Goal: Task Accomplishment & Management: Manage account settings

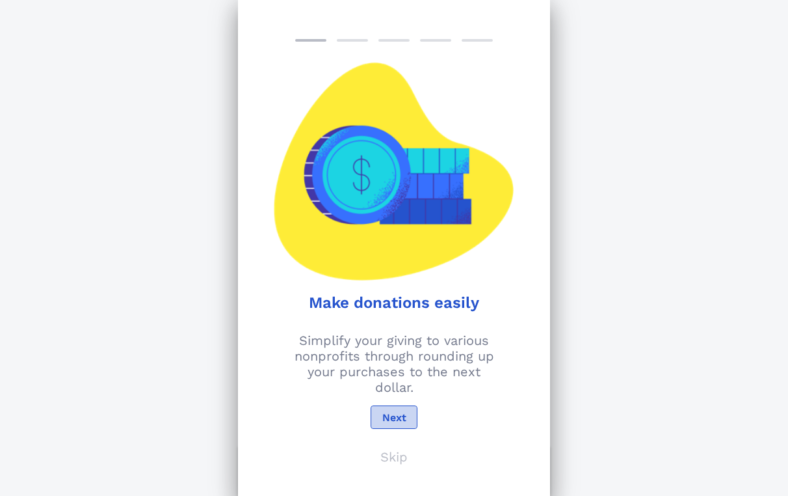
click at [403, 415] on span "Next" at bounding box center [394, 417] width 25 height 12
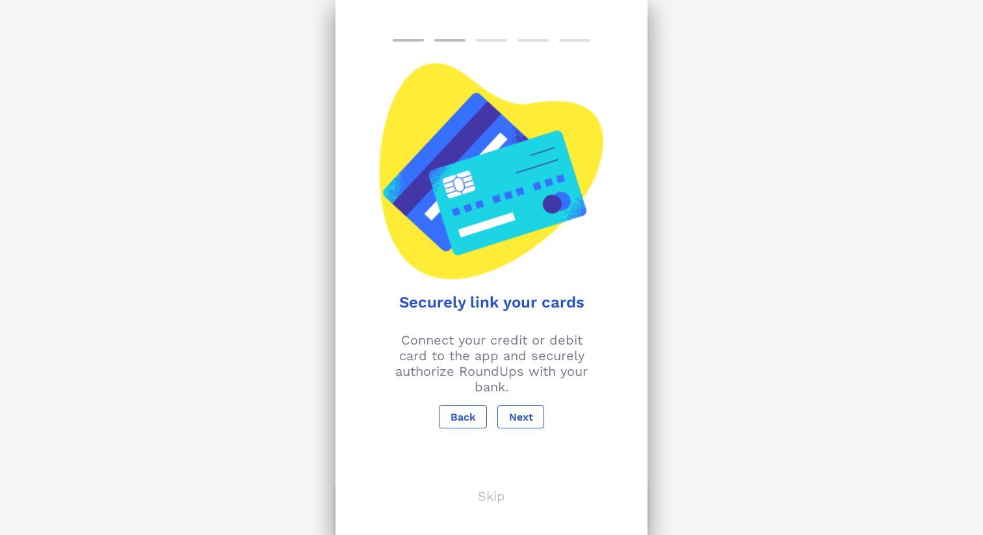
click at [486, 495] on p "Skip" at bounding box center [491, 496] width 27 height 16
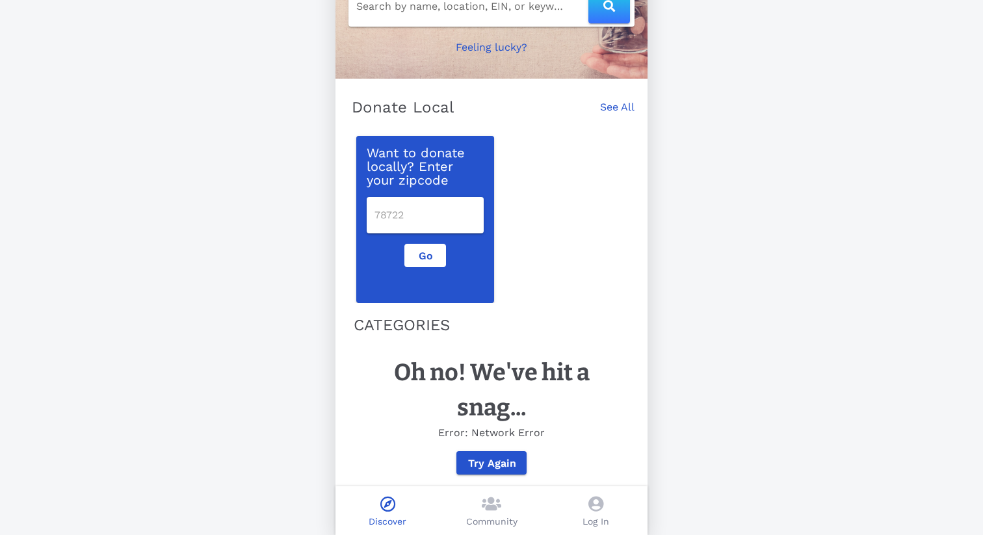
scroll to position [149, 0]
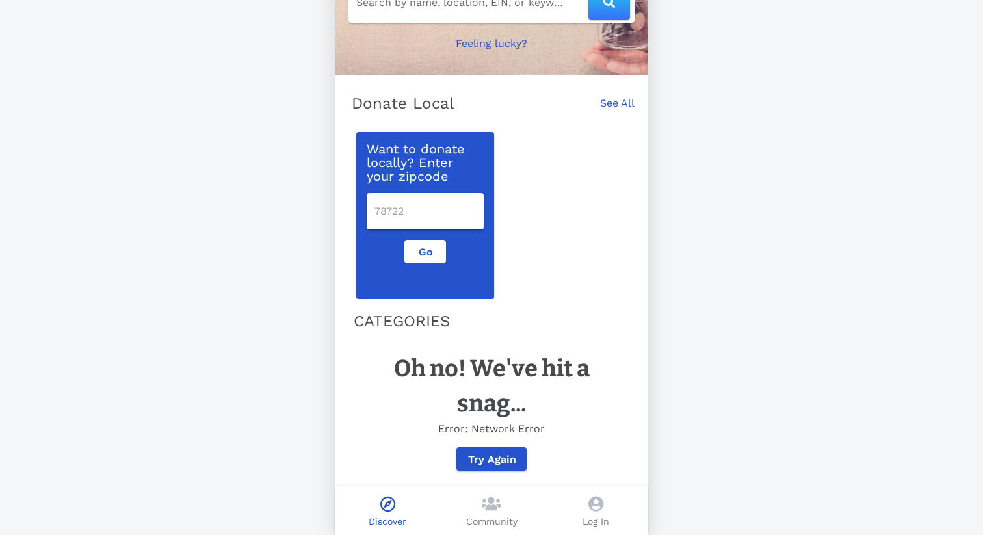
click at [594, 495] on icon at bounding box center [596, 504] width 15 height 16
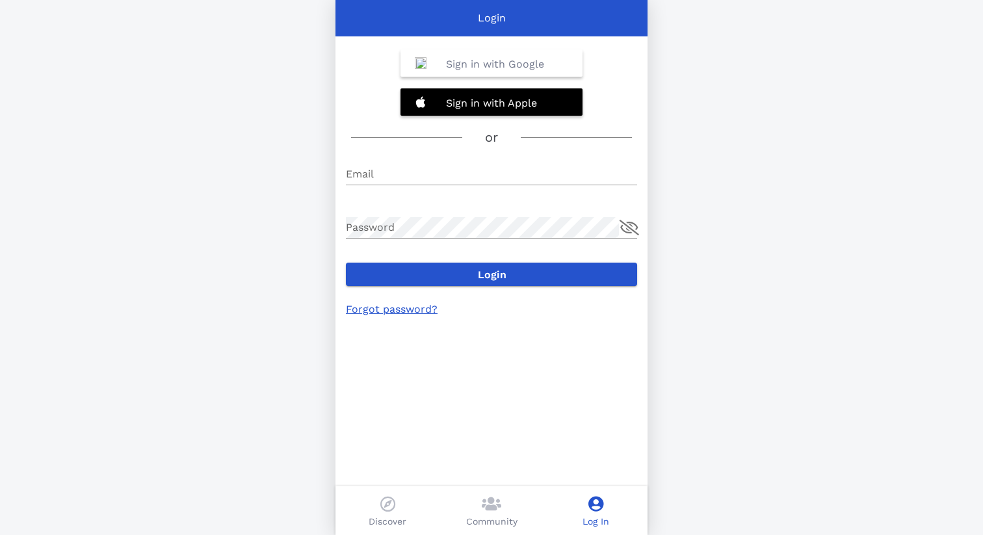
type input "[EMAIL_ADDRESS][DOMAIN_NAME]"
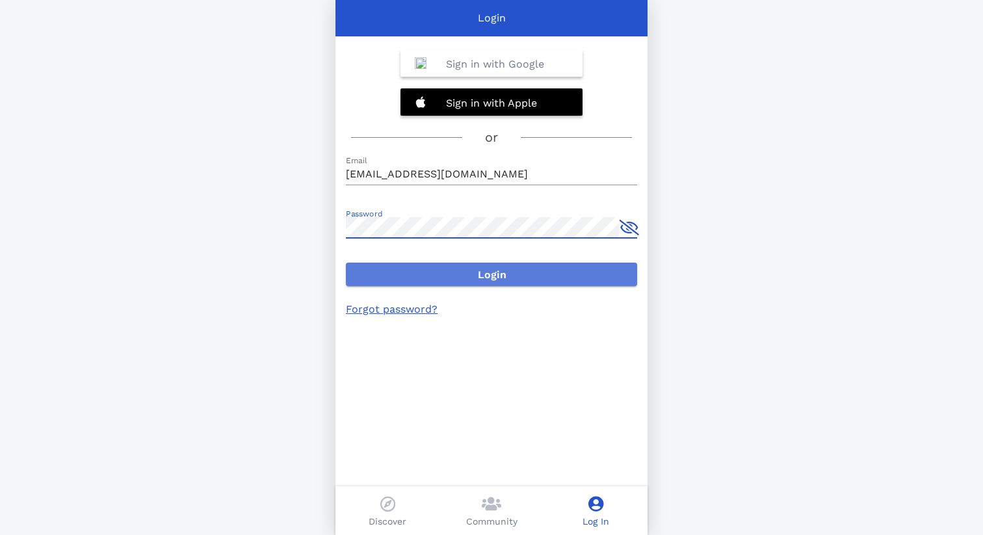
click at [410, 276] on span "Login" at bounding box center [491, 275] width 271 height 12
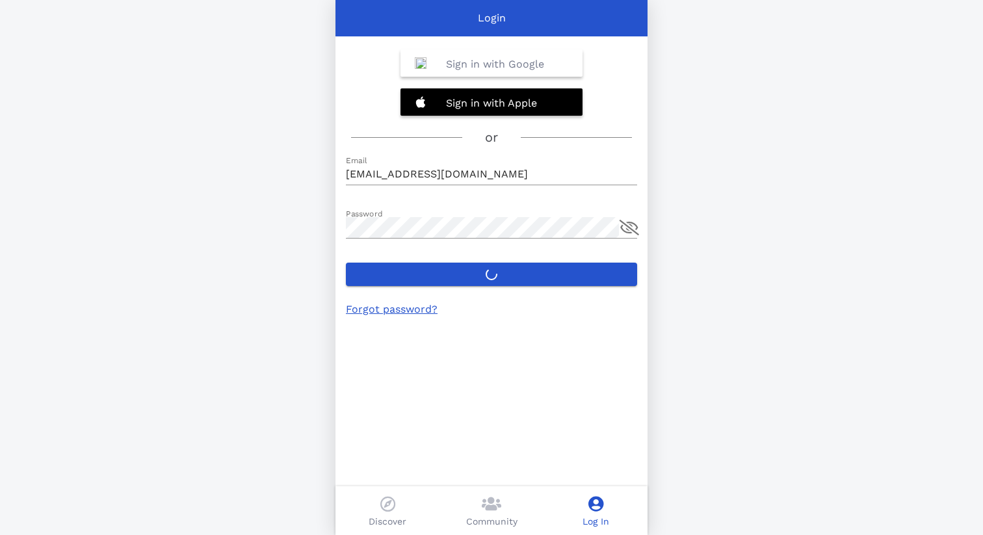
click at [505, 269] on label "Login" at bounding box center [491, 274] width 291 height 23
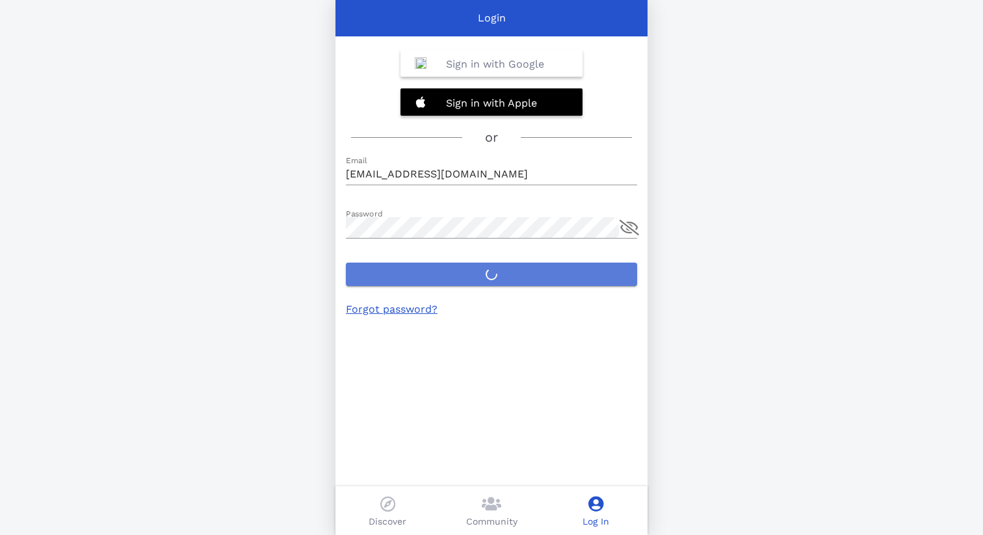
click at [505, 269] on button "Login" at bounding box center [491, 274] width 291 height 23
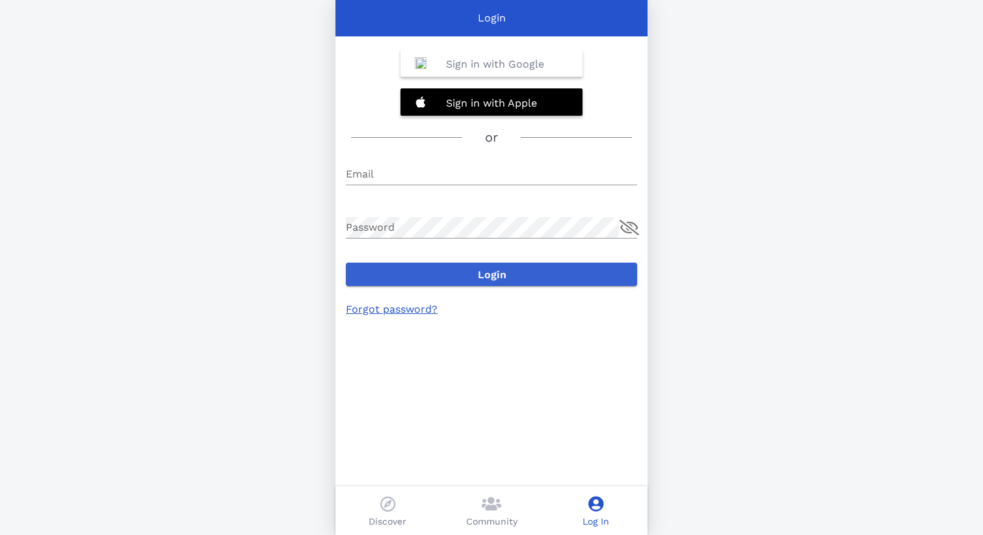
type input "[EMAIL_ADDRESS][DOMAIN_NAME]"
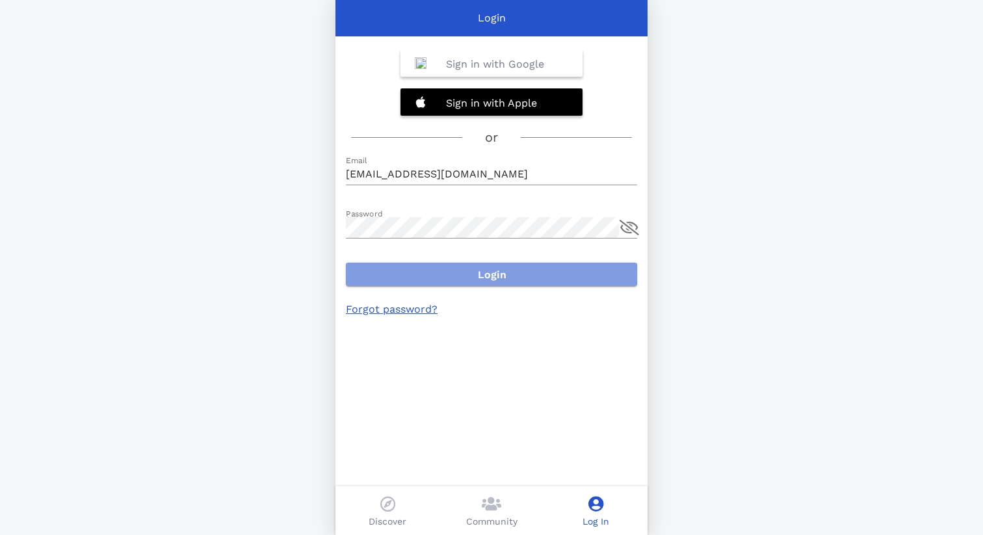
click at [542, 271] on span "Login" at bounding box center [491, 275] width 271 height 12
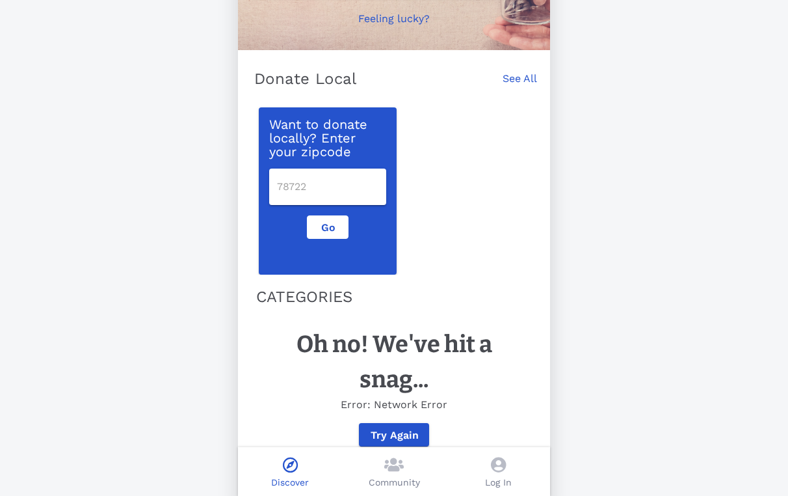
scroll to position [189, 0]
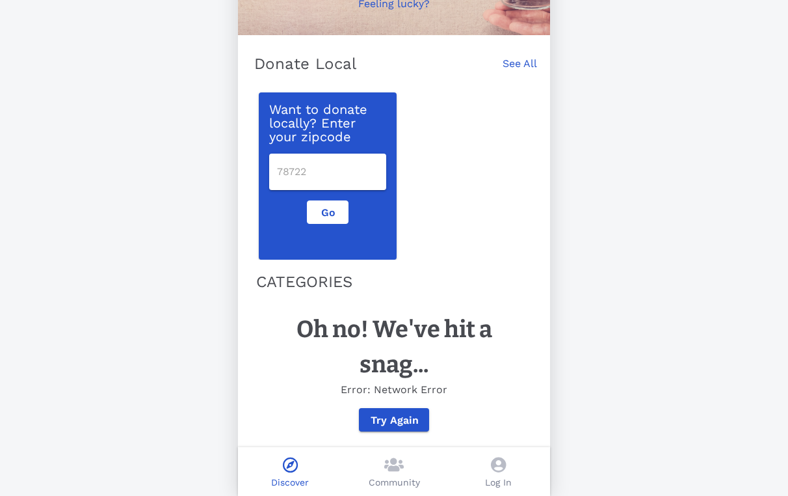
click at [500, 467] on icon at bounding box center [498, 465] width 15 height 16
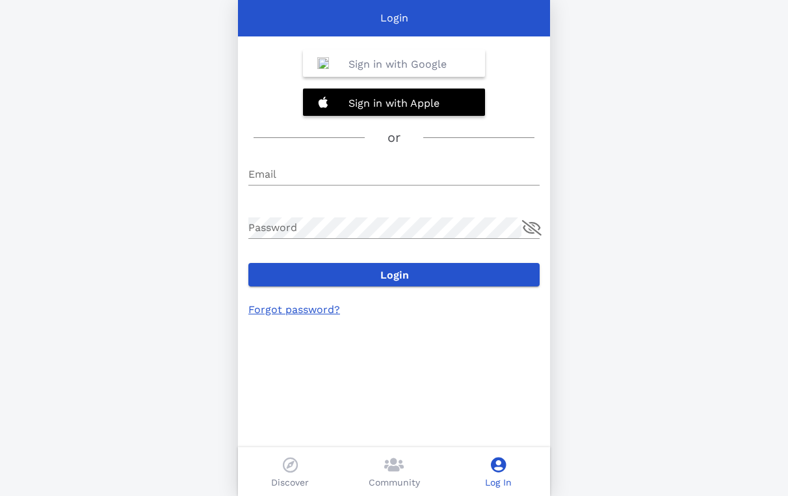
type input "bronxscout@yahoo.com"
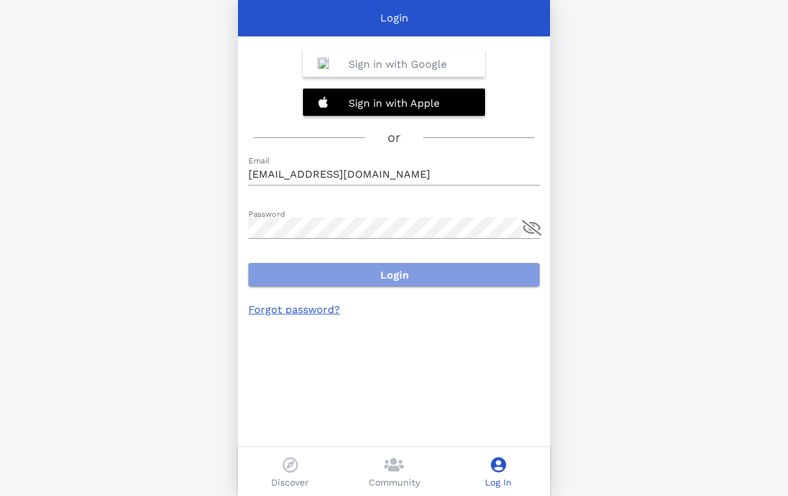
click at [395, 269] on span "Login" at bounding box center [394, 275] width 271 height 12
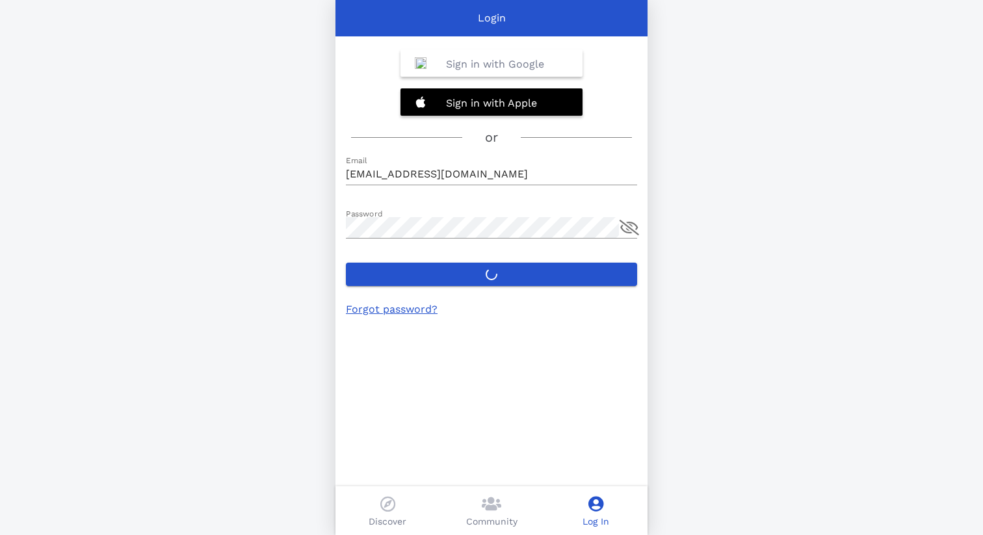
click at [479, 272] on label "Login" at bounding box center [491, 274] width 291 height 23
click at [479, 272] on button "Login" at bounding box center [491, 274] width 291 height 23
click at [387, 495] on icon at bounding box center [387, 504] width 15 height 16
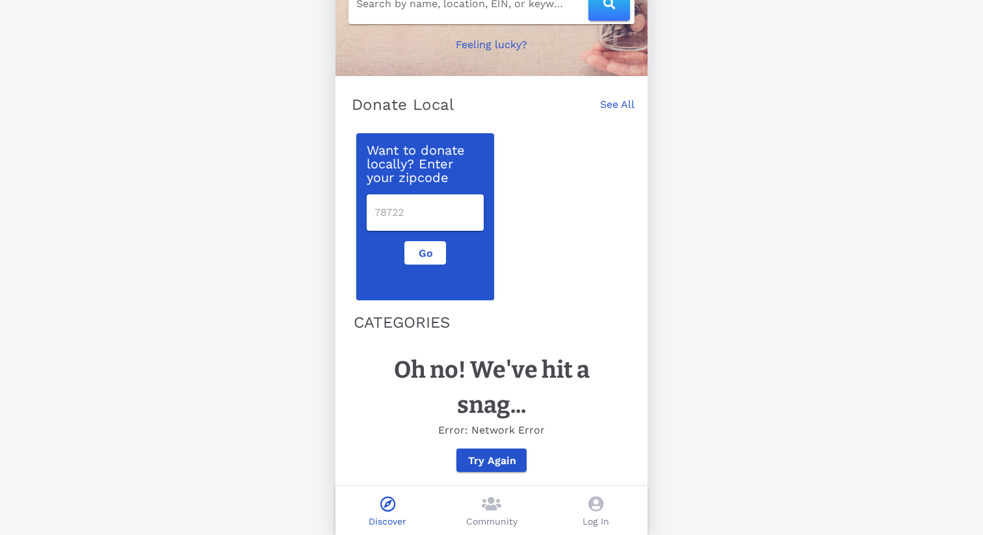
scroll to position [149, 0]
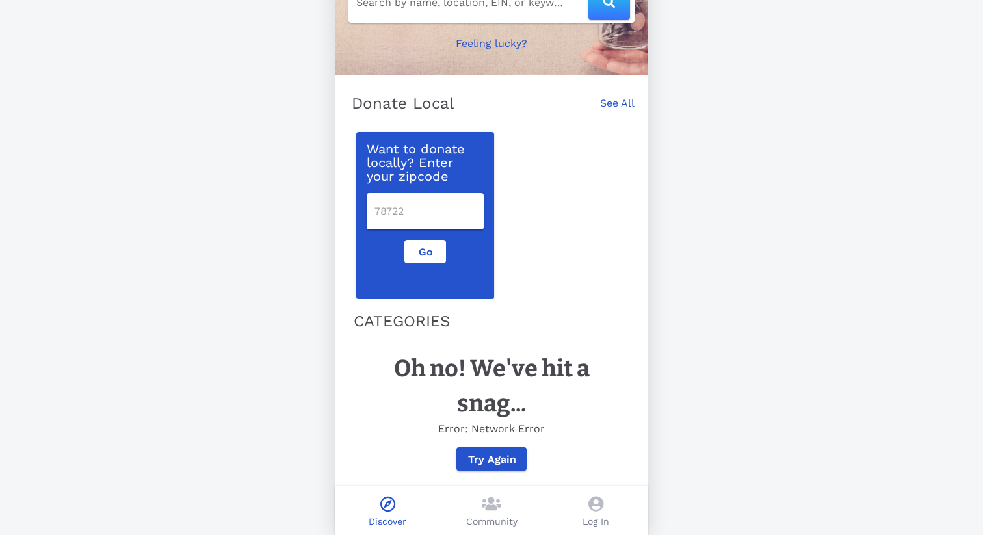
click at [488, 495] on icon at bounding box center [492, 504] width 20 height 16
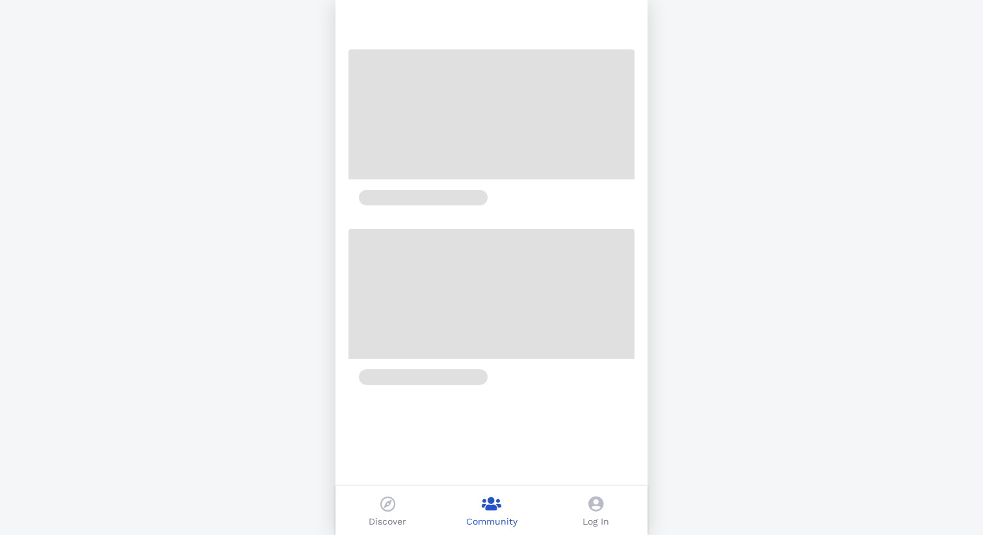
click at [593, 495] on icon at bounding box center [596, 504] width 15 height 16
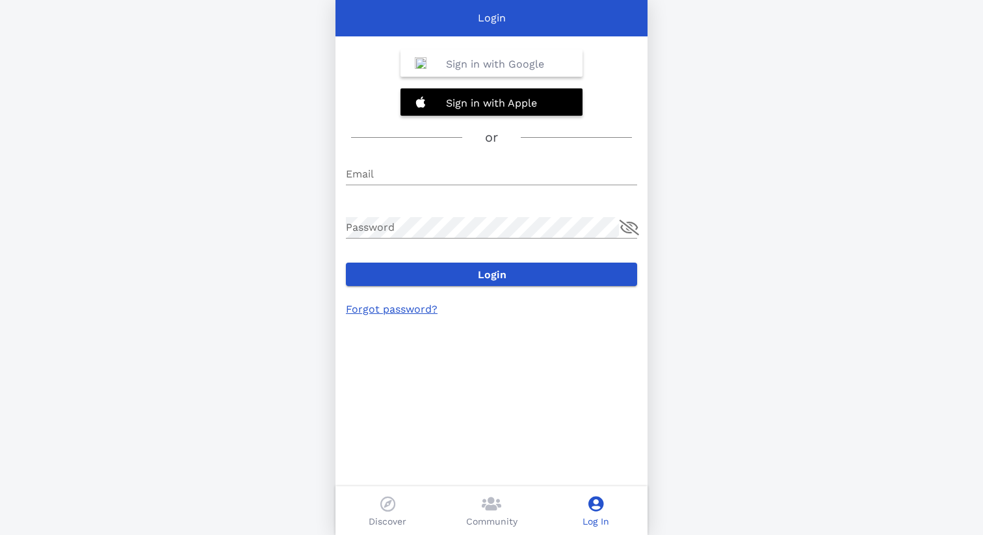
type input "[EMAIL_ADDRESS][DOMAIN_NAME]"
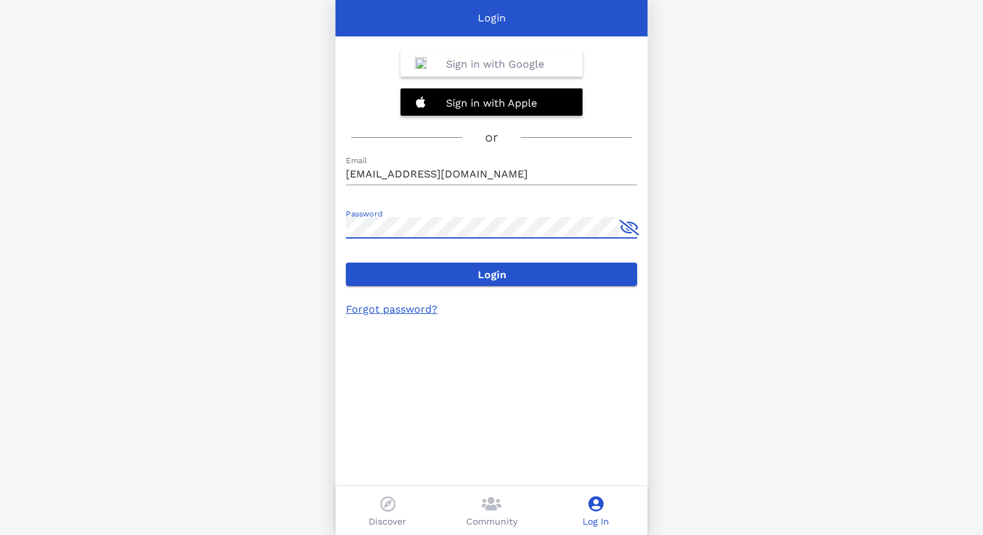
click at [380, 495] on icon at bounding box center [387, 504] width 15 height 16
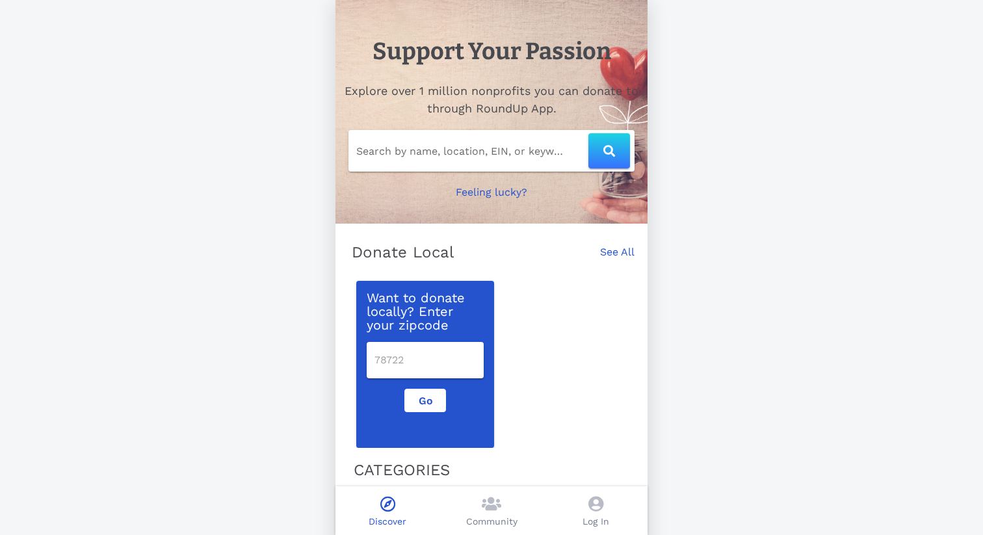
scroll to position [149, 0]
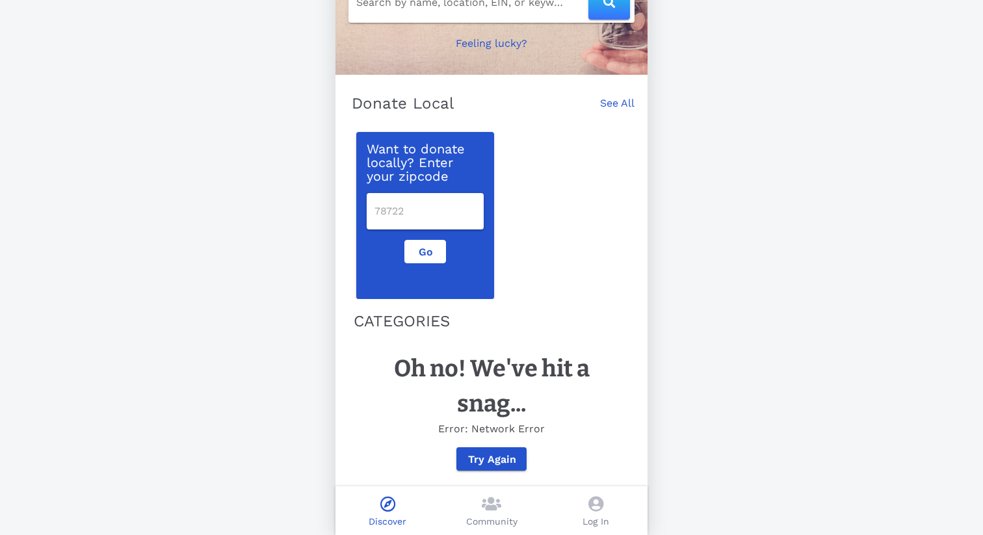
click at [592, 495] on icon at bounding box center [596, 504] width 15 height 16
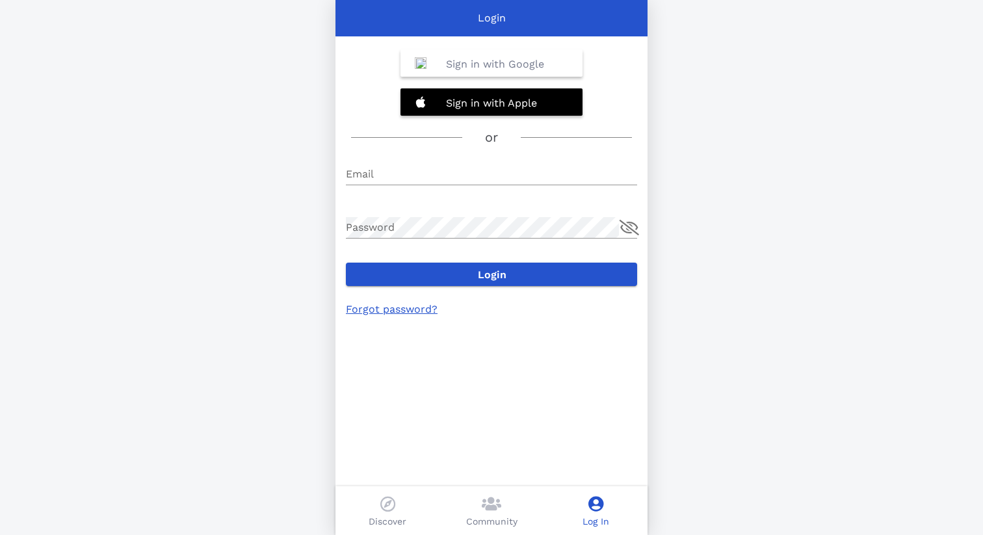
type input "[EMAIL_ADDRESS][DOMAIN_NAME]"
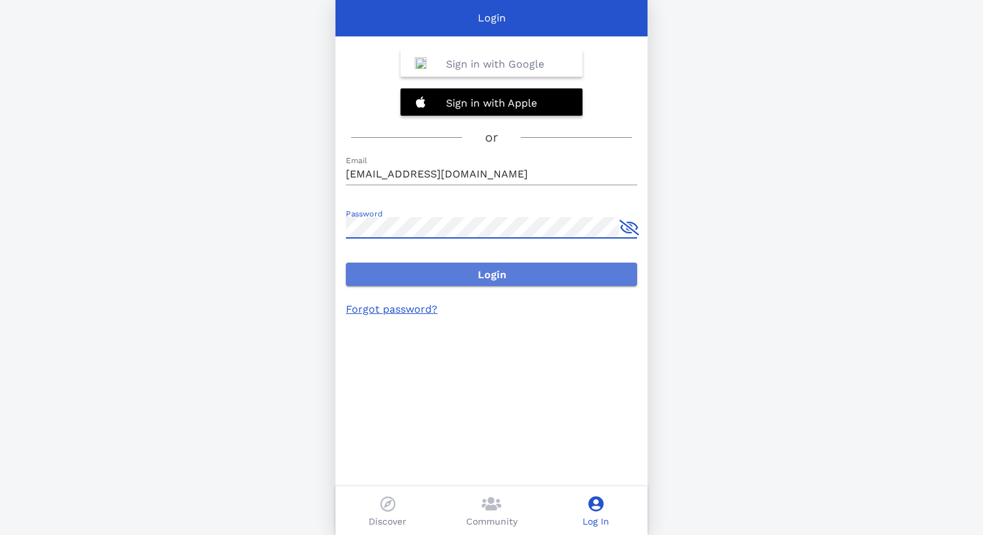
click at [459, 274] on span "Login" at bounding box center [491, 275] width 271 height 12
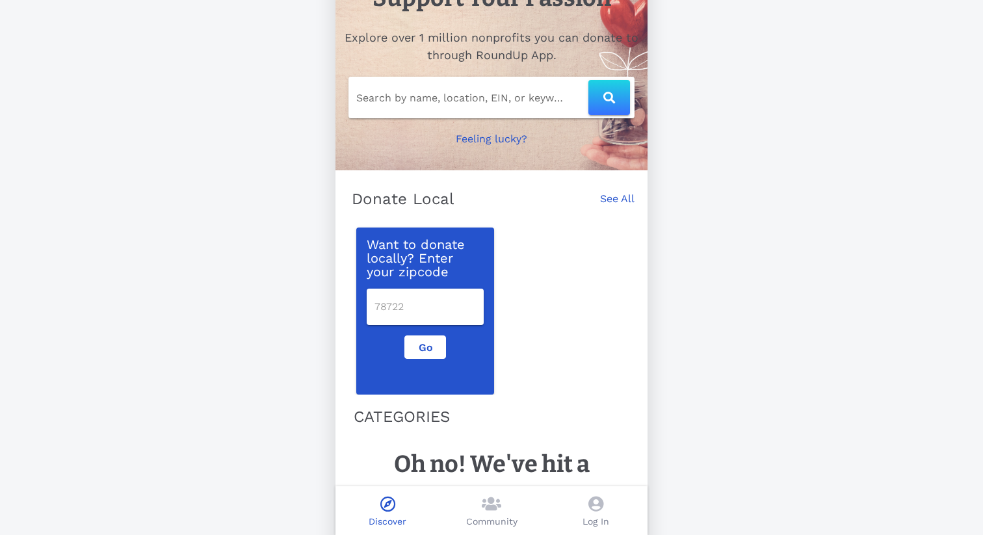
scroll to position [149, 0]
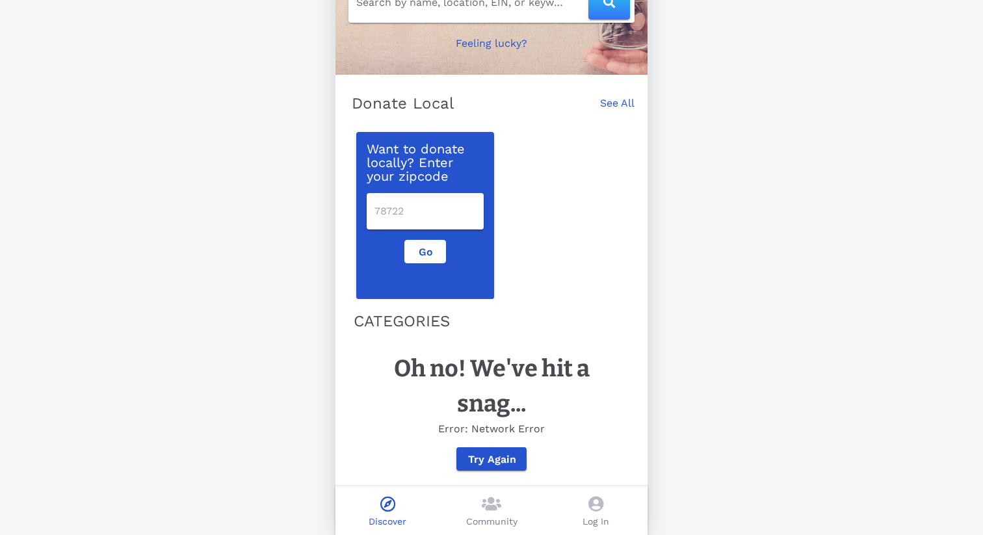
click at [635, 324] on div "CATEGORIES Oh no! We've hit a snag... Error: Network Error Try Again" at bounding box center [491, 394] width 291 height 185
click at [592, 509] on icon at bounding box center [596, 504] width 15 height 16
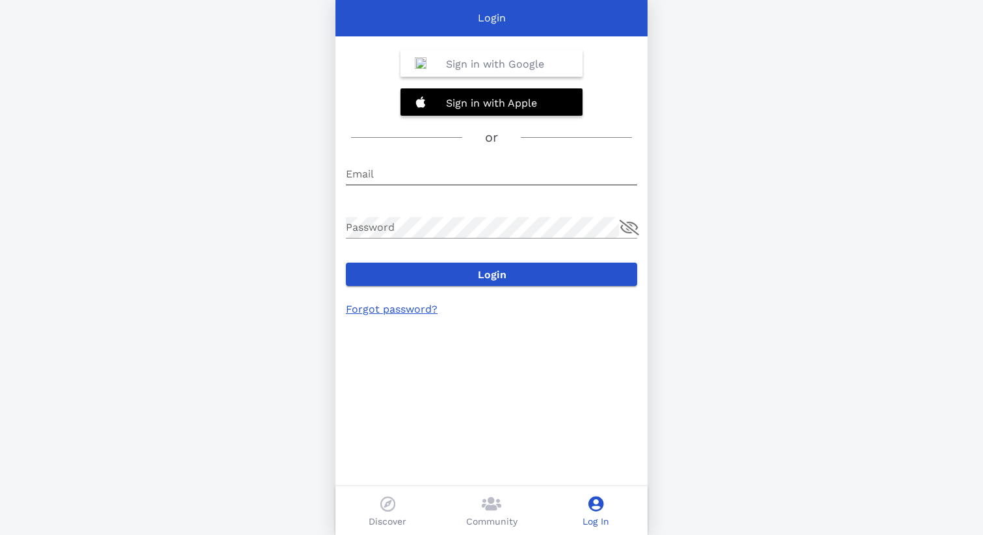
type input "[EMAIL_ADDRESS][DOMAIN_NAME]"
click at [630, 223] on button "append icon" at bounding box center [630, 228] width 20 height 16
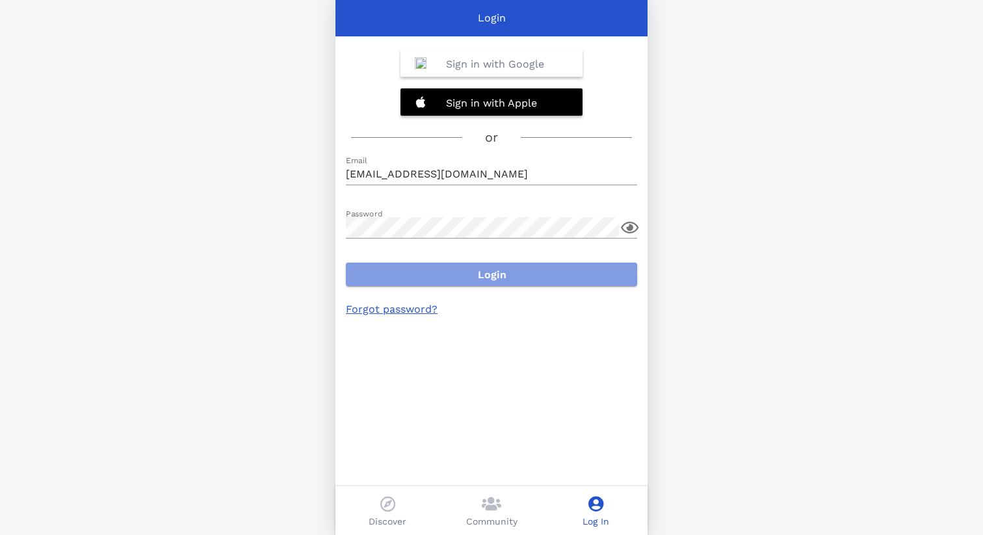
click at [502, 274] on span "Login" at bounding box center [491, 275] width 271 height 12
